Goal: Find specific page/section: Find specific page/section

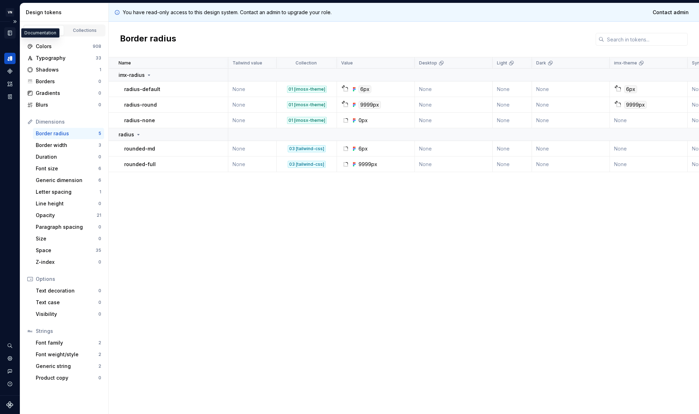
click at [14, 29] on div "Documentation" at bounding box center [9, 32] width 11 height 11
click at [10, 69] on icon "Components" at bounding box center [9, 71] width 5 height 5
